Goal: Information Seeking & Learning: Learn about a topic

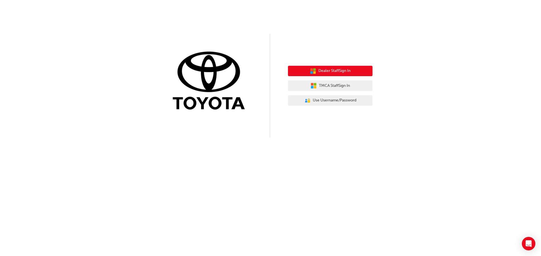
click at [358, 70] on button "Dealer Staff Sign In" at bounding box center [330, 71] width 84 height 11
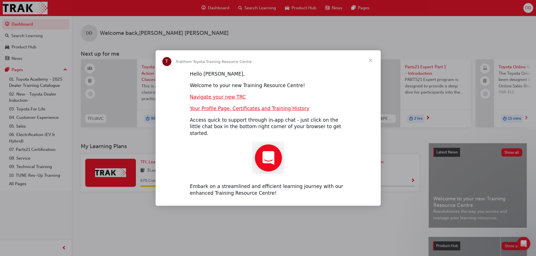
click at [372, 62] on span "Close" at bounding box center [371, 60] width 20 height 20
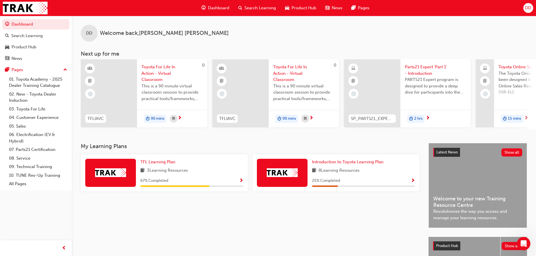
click at [260, 8] on span "Search Learning" at bounding box center [261, 8] width 32 height 6
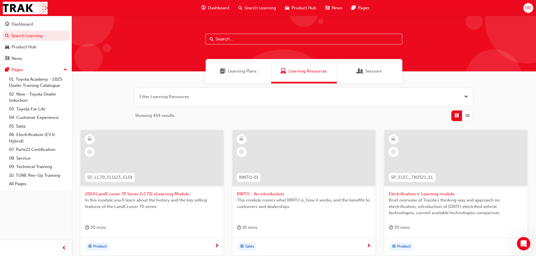
click at [318, 39] on input "text" at bounding box center [304, 39] width 197 height 11
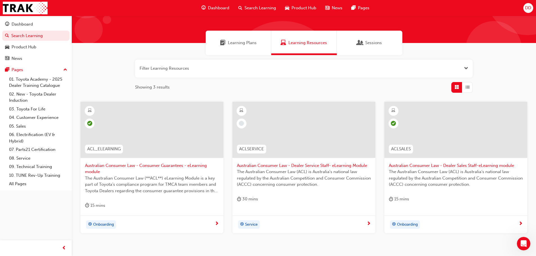
scroll to position [37, 0]
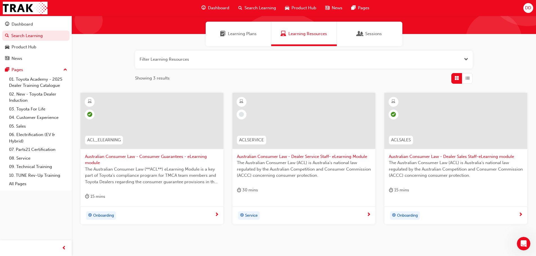
type input "acl"
click at [136, 157] on span "Australian Consumer Law - Consumer Guarantees - eLearning module" at bounding box center [152, 160] width 134 height 13
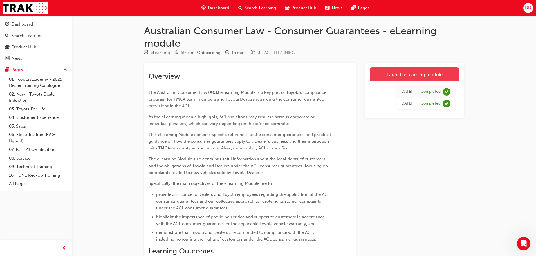
click at [426, 73] on link "Launch eLearning module" at bounding box center [415, 75] width 90 height 14
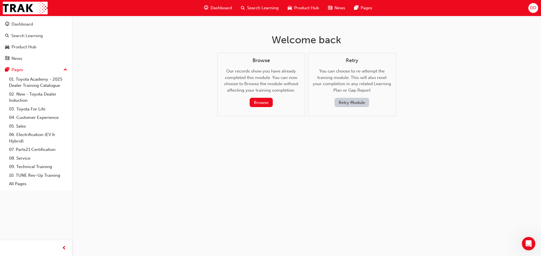
click at [353, 100] on button "Retry Module" at bounding box center [351, 102] width 35 height 9
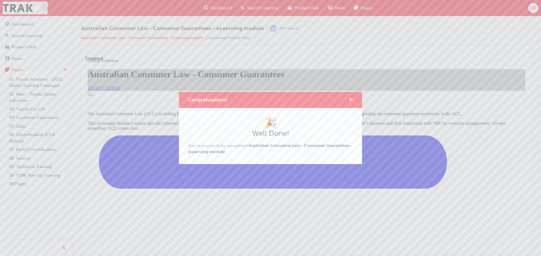
click at [351, 100] on span "cross-icon" at bounding box center [351, 100] width 4 height 5
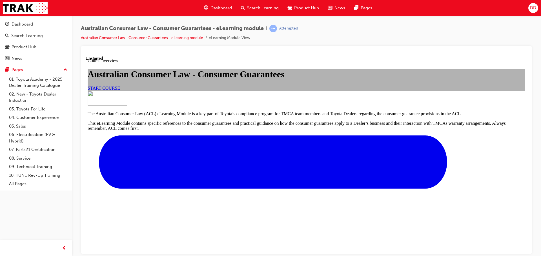
click at [120, 90] on span "START COURSE" at bounding box center [104, 88] width 32 height 5
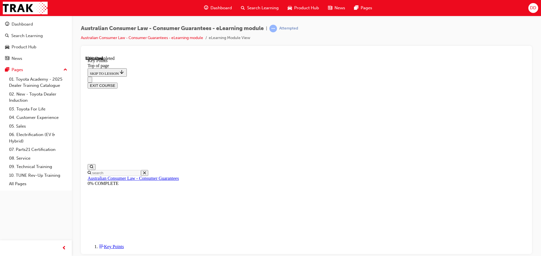
scroll to position [249, 0]
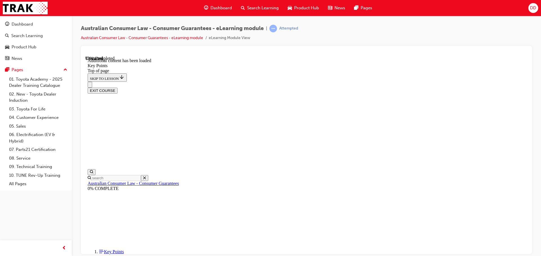
scroll to position [736, 0]
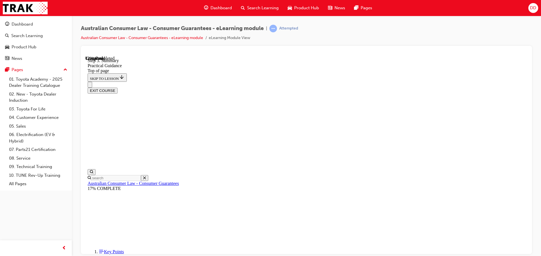
scroll to position [72, 0]
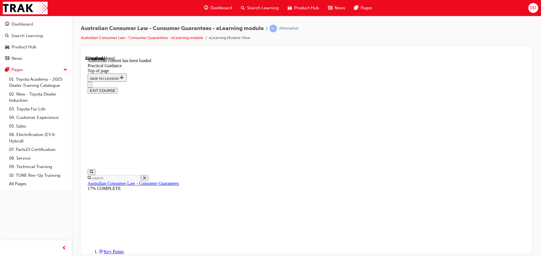
scroll to position [360, 0]
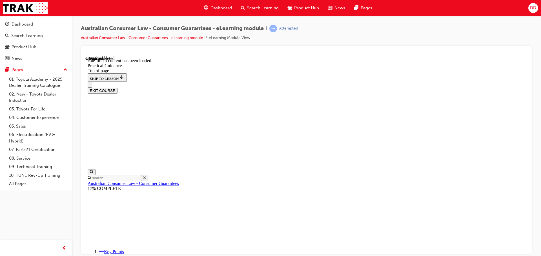
drag, startPoint x: 385, startPoint y: 142, endPoint x: 376, endPoint y: 221, distance: 78.8
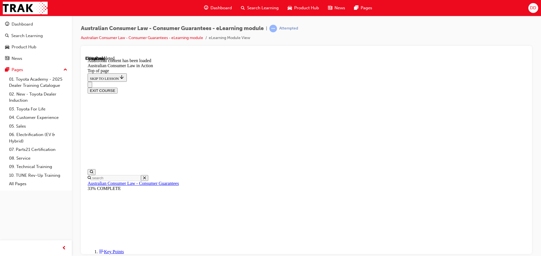
drag, startPoint x: 384, startPoint y: 153, endPoint x: 381, endPoint y: 222, distance: 69.6
drag, startPoint x: 395, startPoint y: 147, endPoint x: 401, endPoint y: 224, distance: 77.6
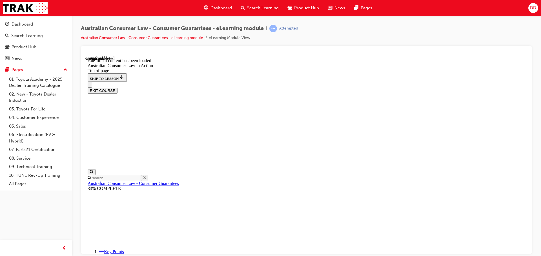
drag, startPoint x: 414, startPoint y: 188, endPoint x: 410, endPoint y: 224, distance: 37.0
drag, startPoint x: 336, startPoint y: 181, endPoint x: 339, endPoint y: 269, distance: 88.2
drag, startPoint x: 375, startPoint y: 124, endPoint x: 373, endPoint y: 206, distance: 82.2
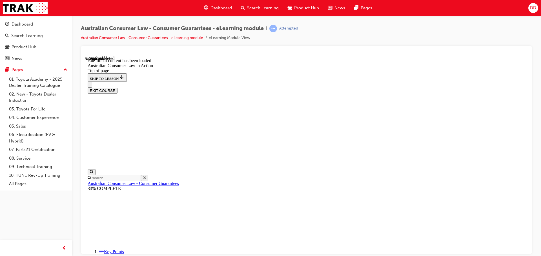
drag, startPoint x: 389, startPoint y: 82, endPoint x: 383, endPoint y: 200, distance: 118.4
drag, startPoint x: 402, startPoint y: 104, endPoint x: 392, endPoint y: 234, distance: 130.2
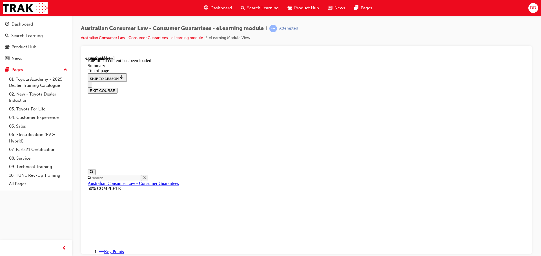
drag, startPoint x: 377, startPoint y: 73, endPoint x: 372, endPoint y: 202, distance: 128.2
drag, startPoint x: 347, startPoint y: 164, endPoint x: 331, endPoint y: 88, distance: 77.9
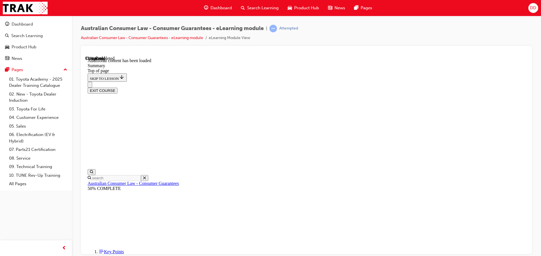
drag, startPoint x: 409, startPoint y: 156, endPoint x: 405, endPoint y: 195, distance: 39.0
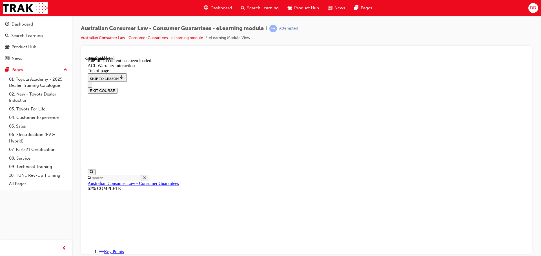
drag, startPoint x: 241, startPoint y: 149, endPoint x: 235, endPoint y: 156, distance: 9.2
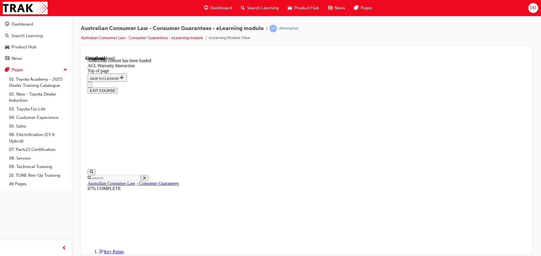
drag, startPoint x: 315, startPoint y: 151, endPoint x: 310, endPoint y: 226, distance: 74.5
drag, startPoint x: 346, startPoint y: 143, endPoint x: 334, endPoint y: 192, distance: 50.5
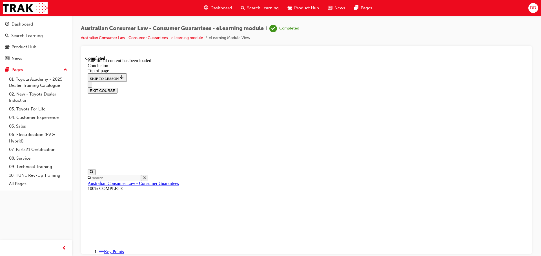
click at [117, 88] on button "EXIT COURSE" at bounding box center [103, 91] width 30 height 6
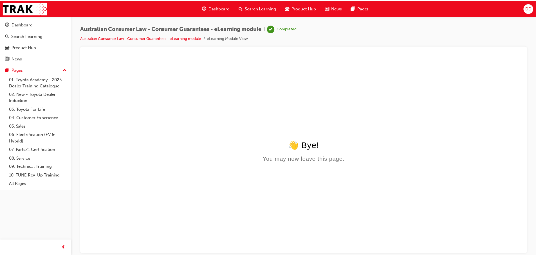
scroll to position [0, 0]
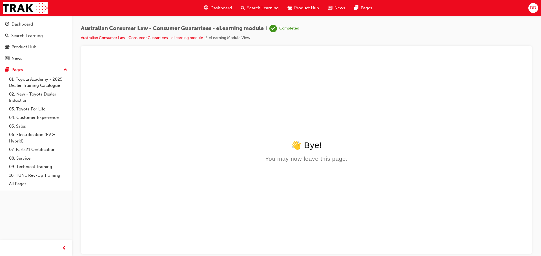
click at [166, 123] on html "👋 Bye! You may now leave this page." at bounding box center [306, 110] width 442 height 109
click at [29, 23] on div "Dashboard" at bounding box center [22, 24] width 21 height 6
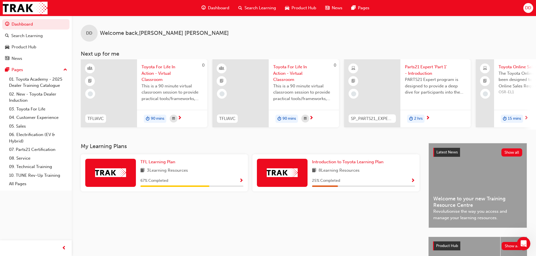
click at [526, 8] on span "DD" at bounding box center [528, 8] width 6 height 6
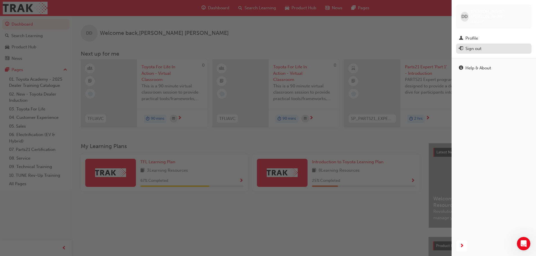
click at [477, 46] on div "Sign out" at bounding box center [474, 49] width 16 height 6
